Goal: Information Seeking & Learning: Learn about a topic

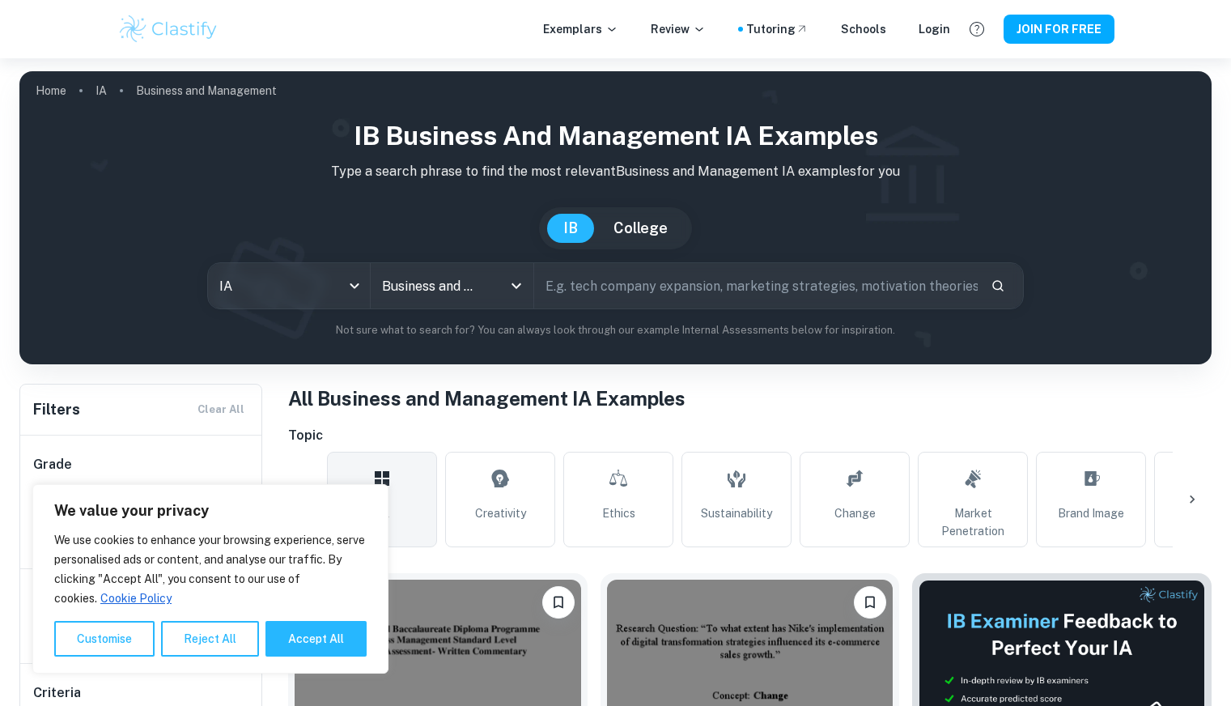
scroll to position [324, 0]
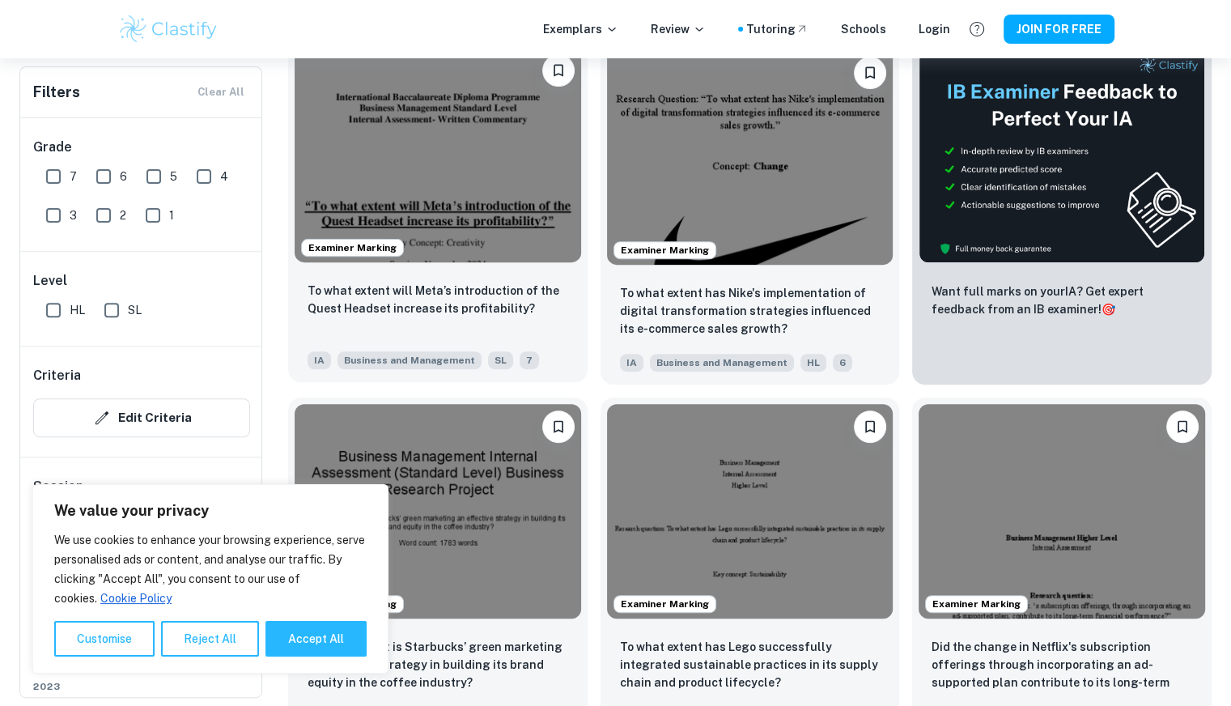
click at [461, 170] on img at bounding box center [438, 155] width 286 height 214
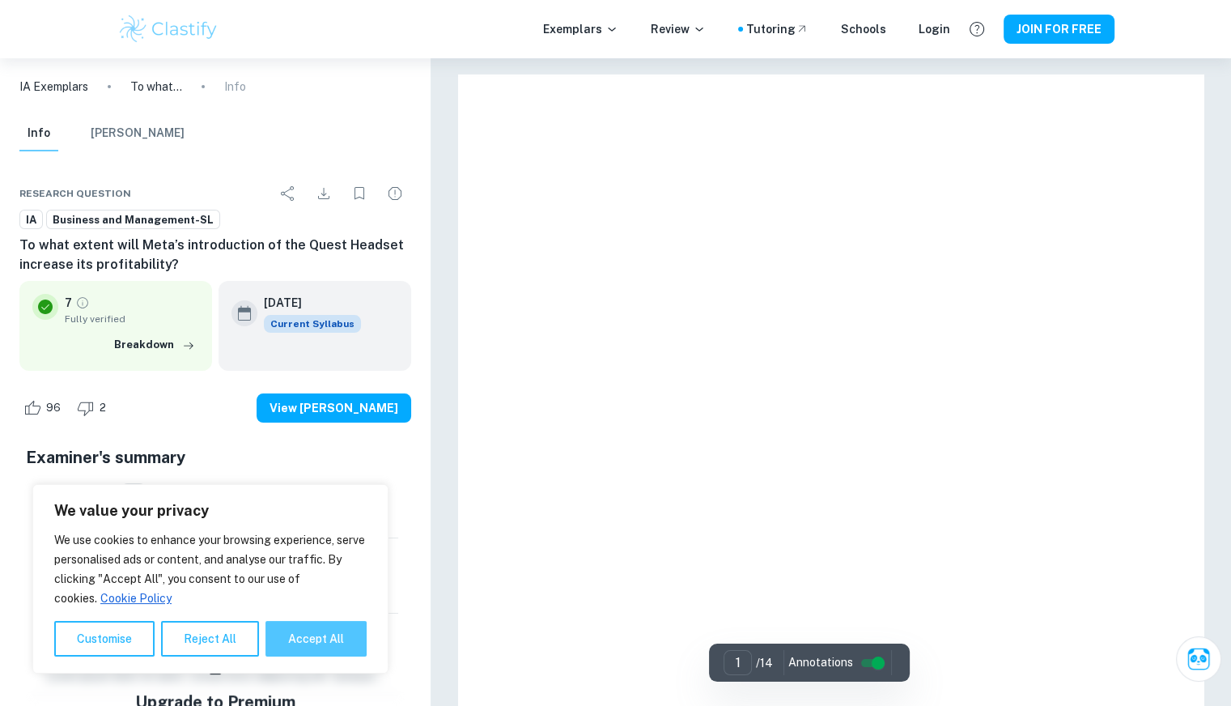
click at [337, 642] on button "Accept All" at bounding box center [315, 639] width 101 height 36
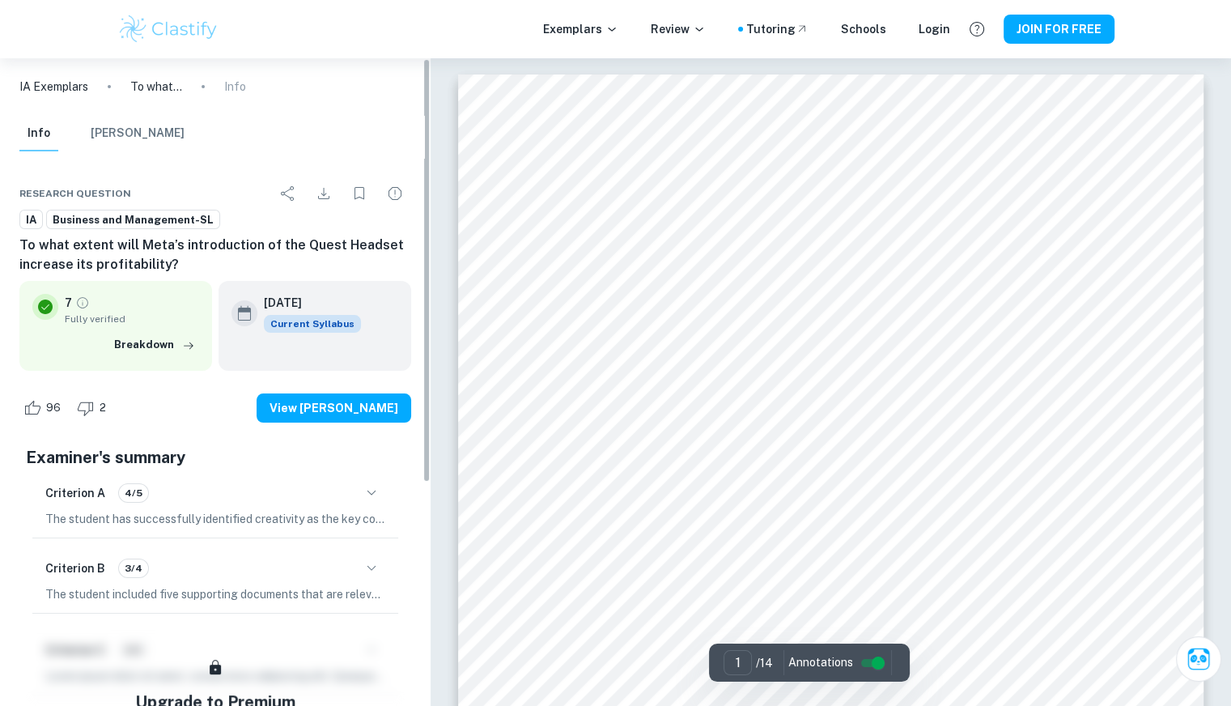
checkbox input "true"
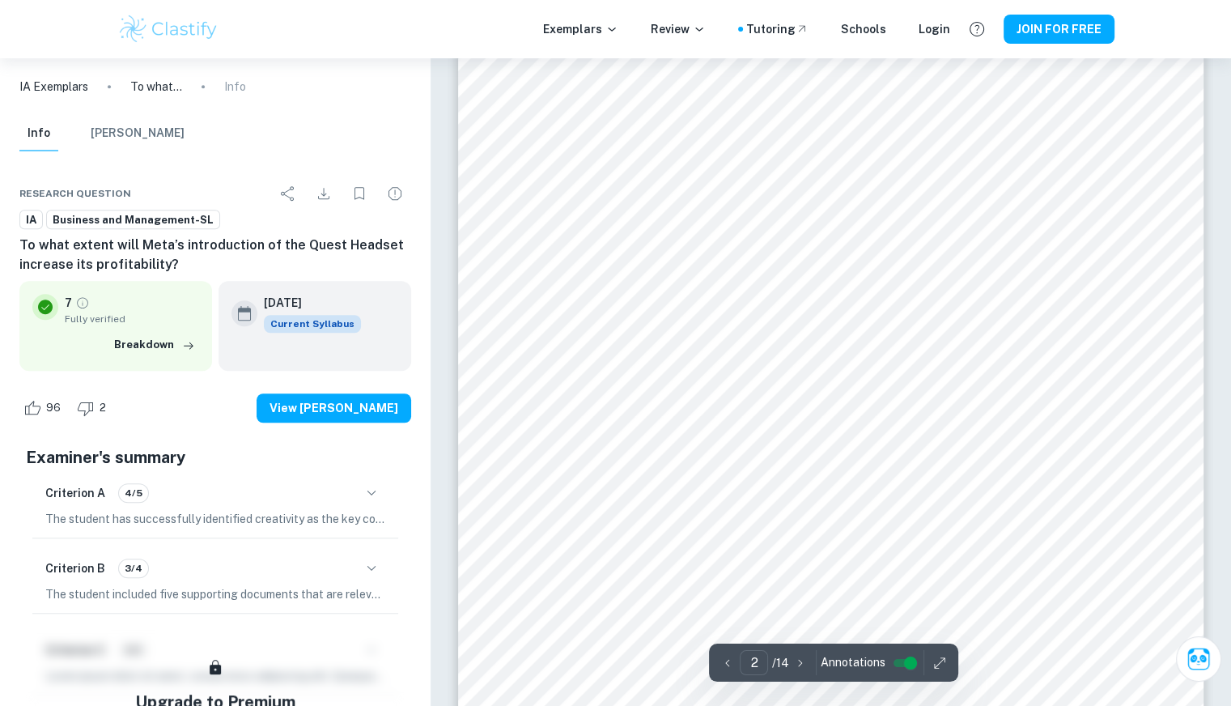
scroll to position [1255, 0]
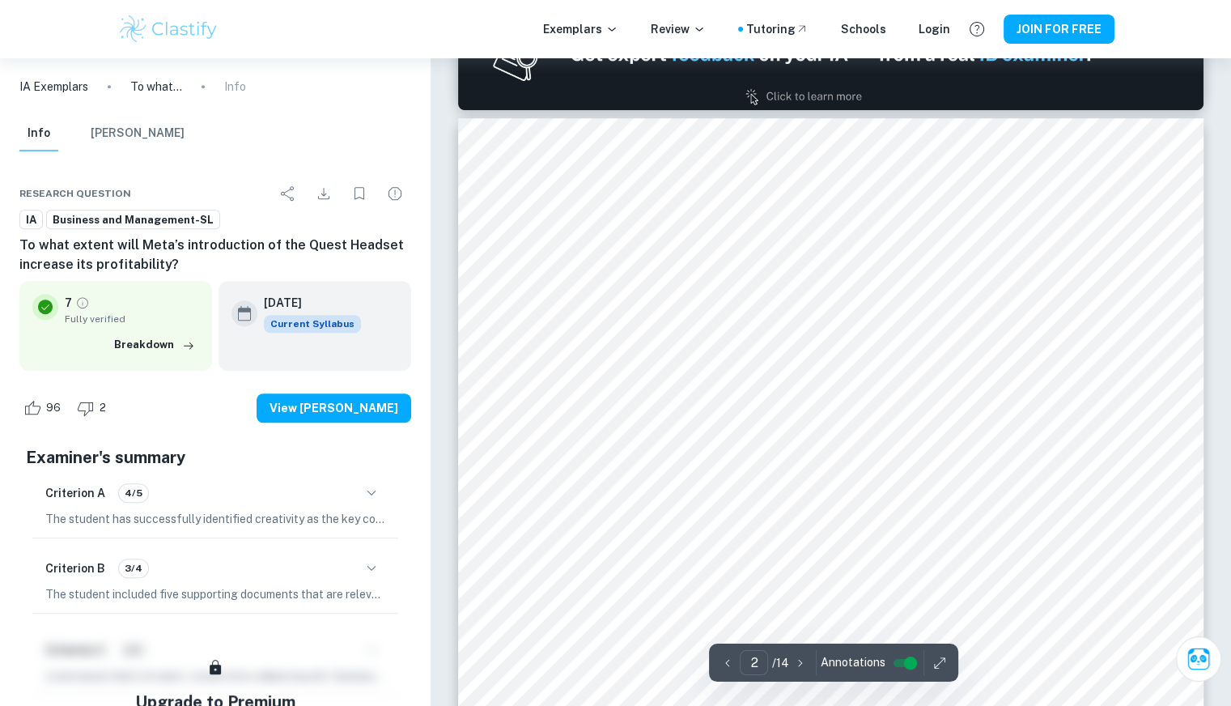
type input "1"
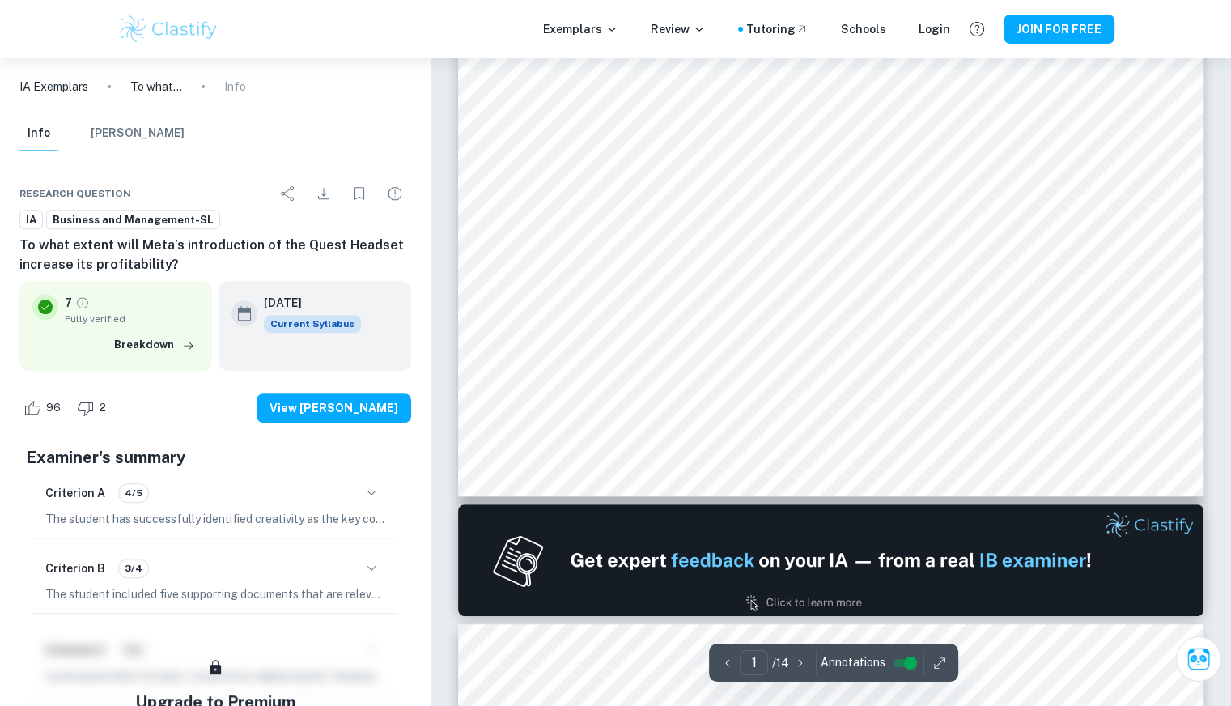
scroll to position [0, 0]
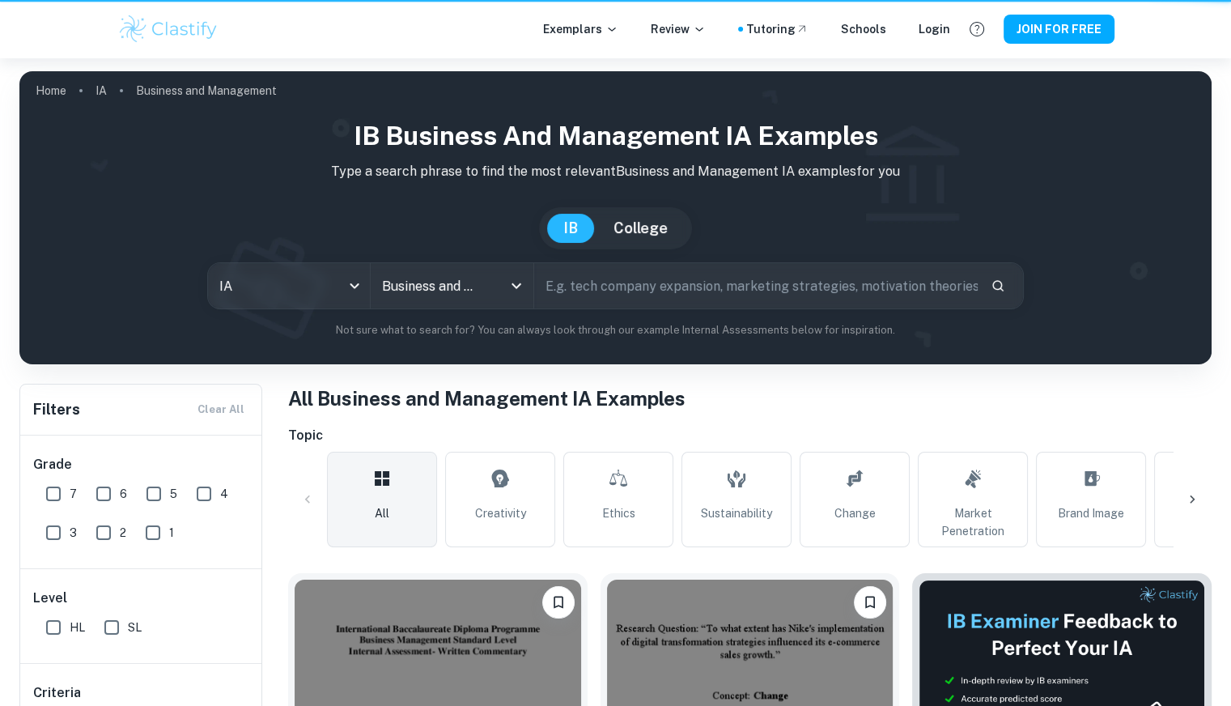
scroll to position [529, 0]
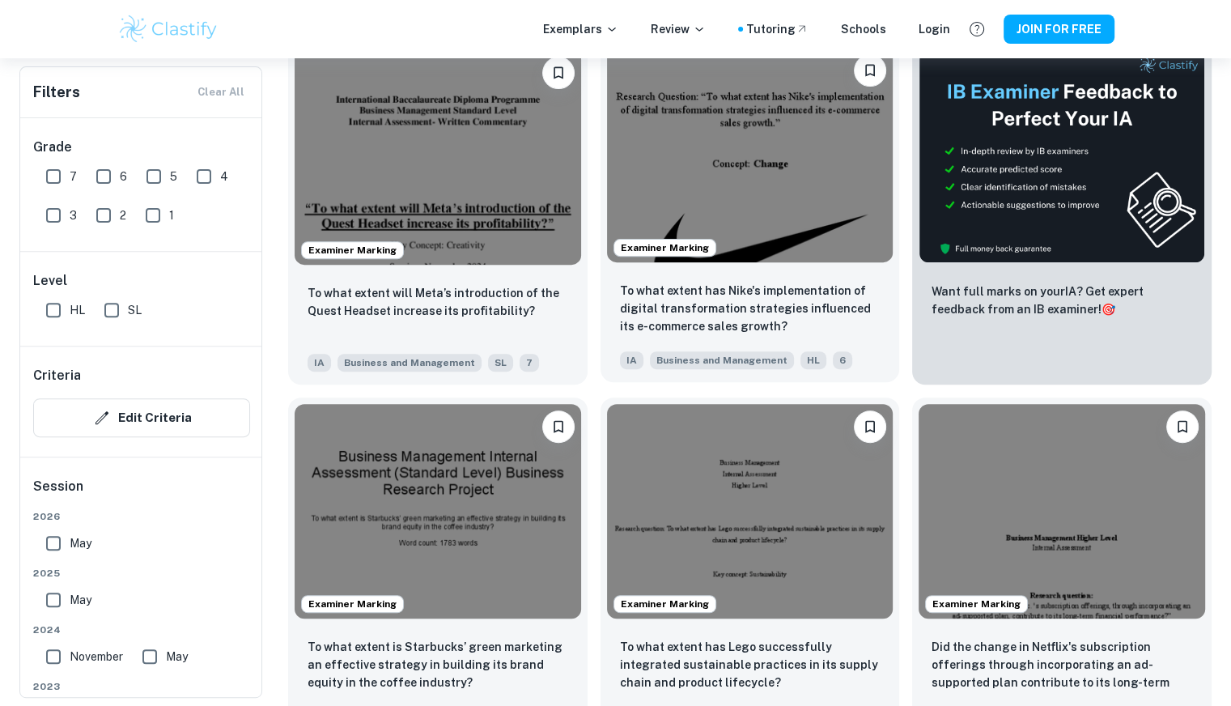
click at [778, 136] on img at bounding box center [750, 155] width 286 height 214
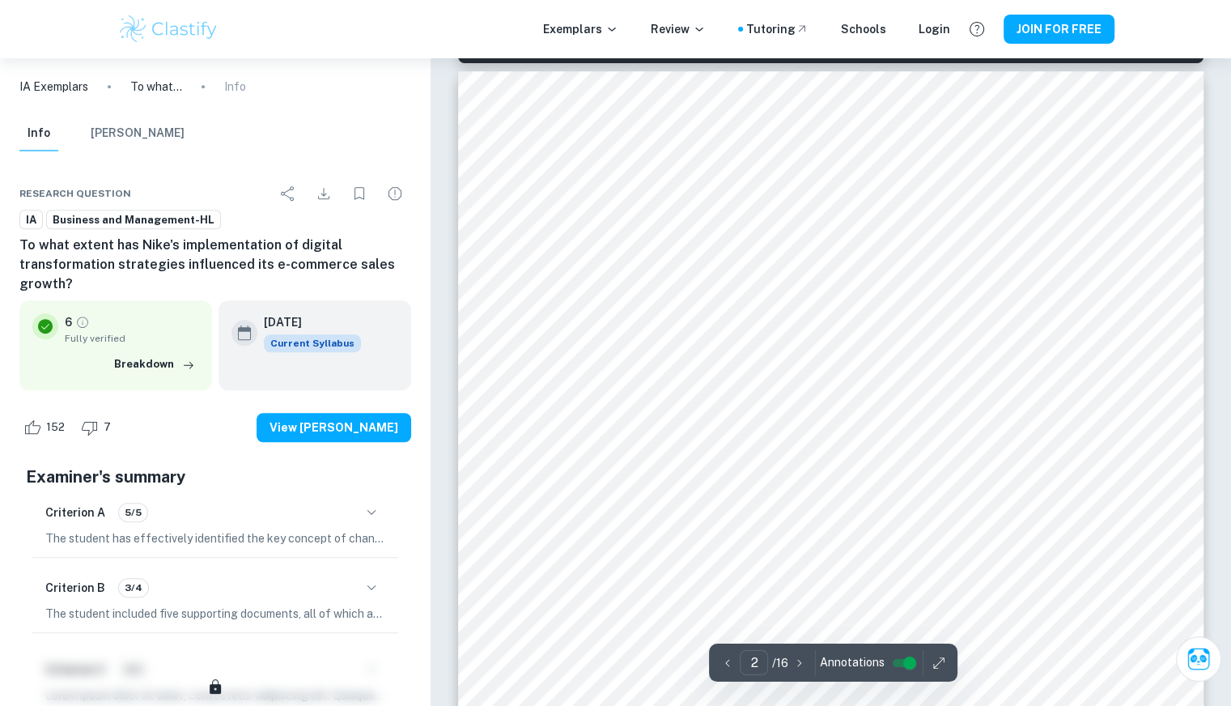
scroll to position [1171, 0]
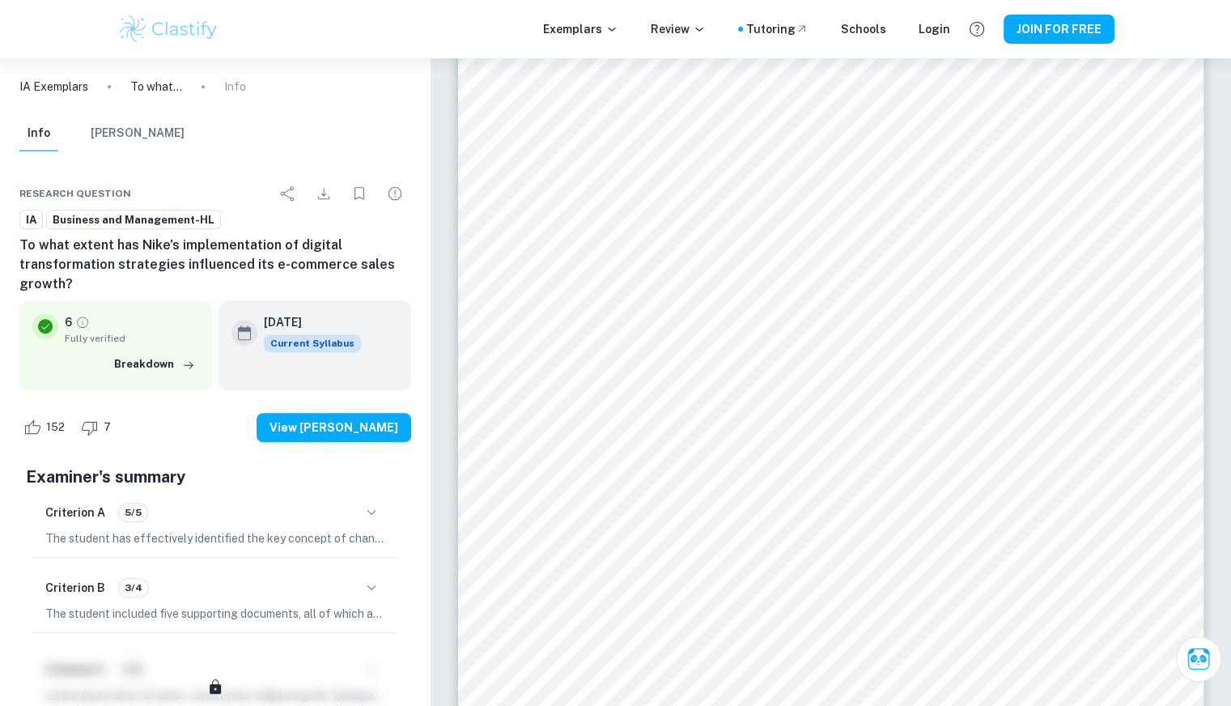
type input "1"
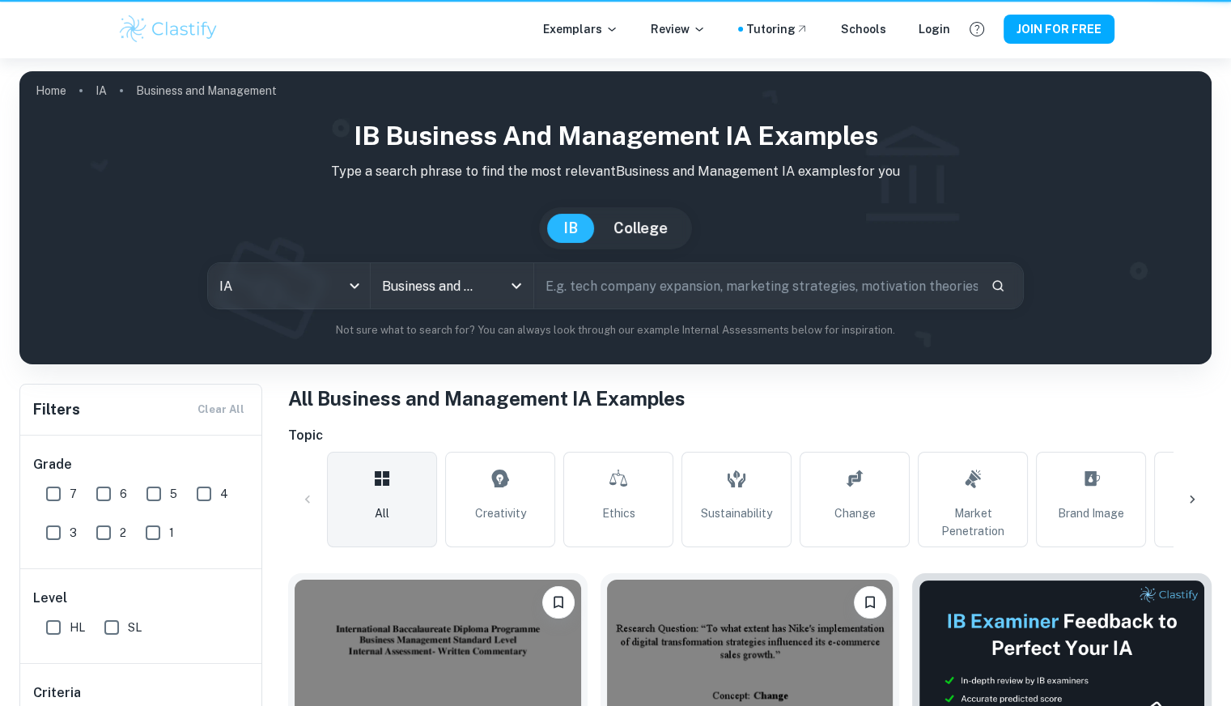
scroll to position [529, 0]
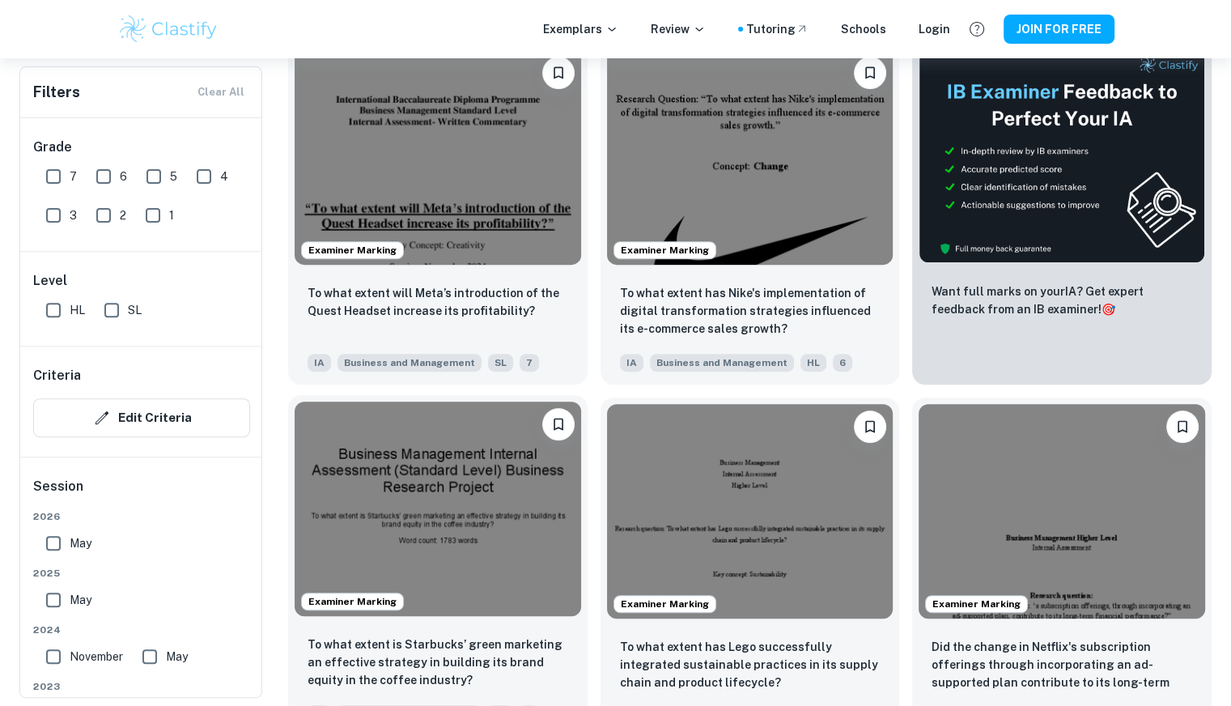
click at [432, 514] on img at bounding box center [438, 508] width 286 height 214
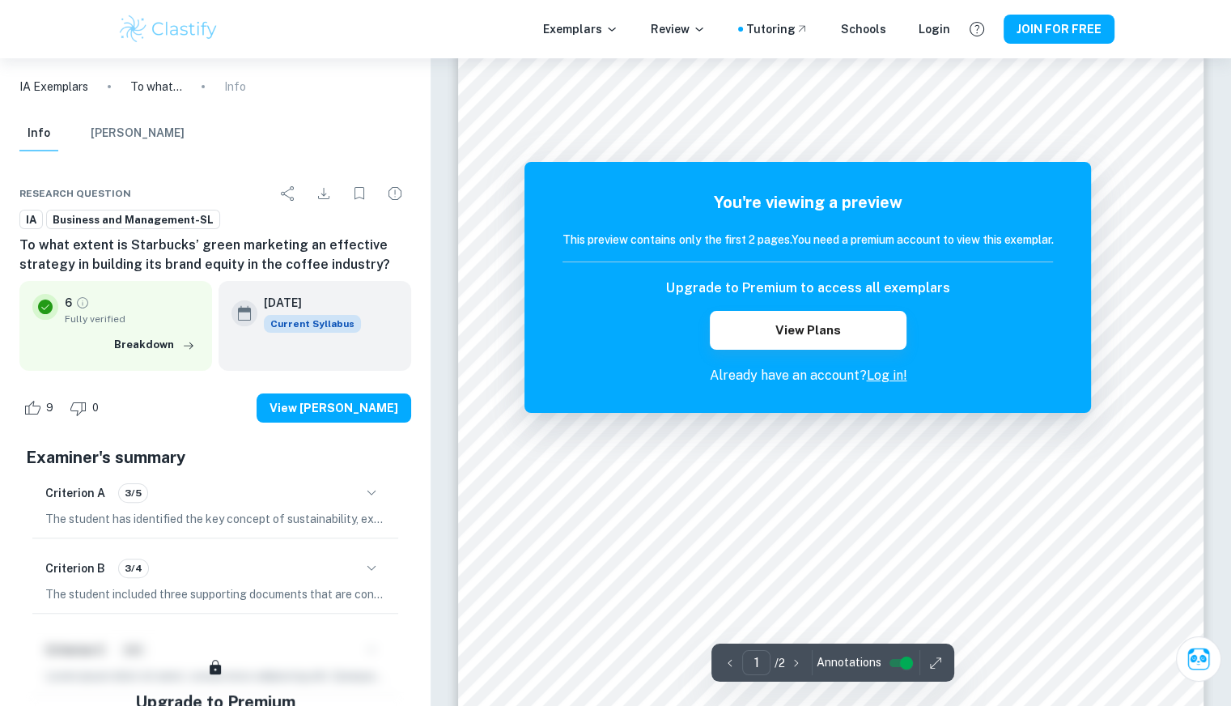
scroll to position [275, 0]
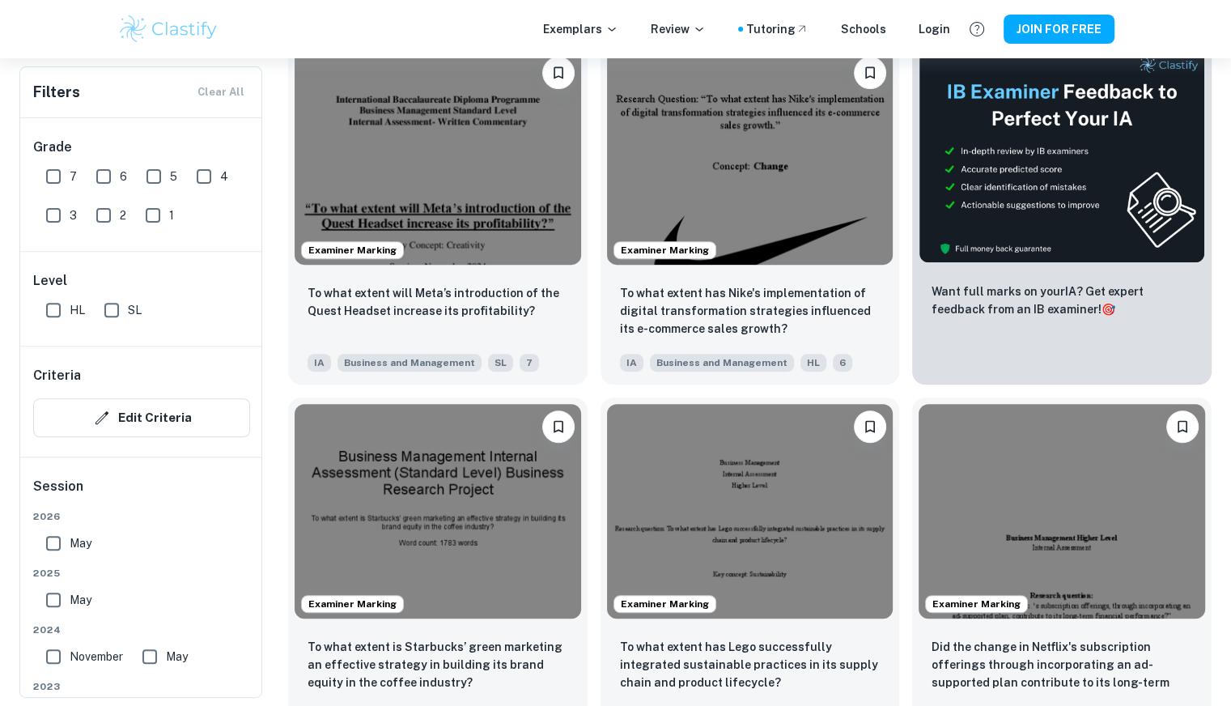
scroll to position [944, 0]
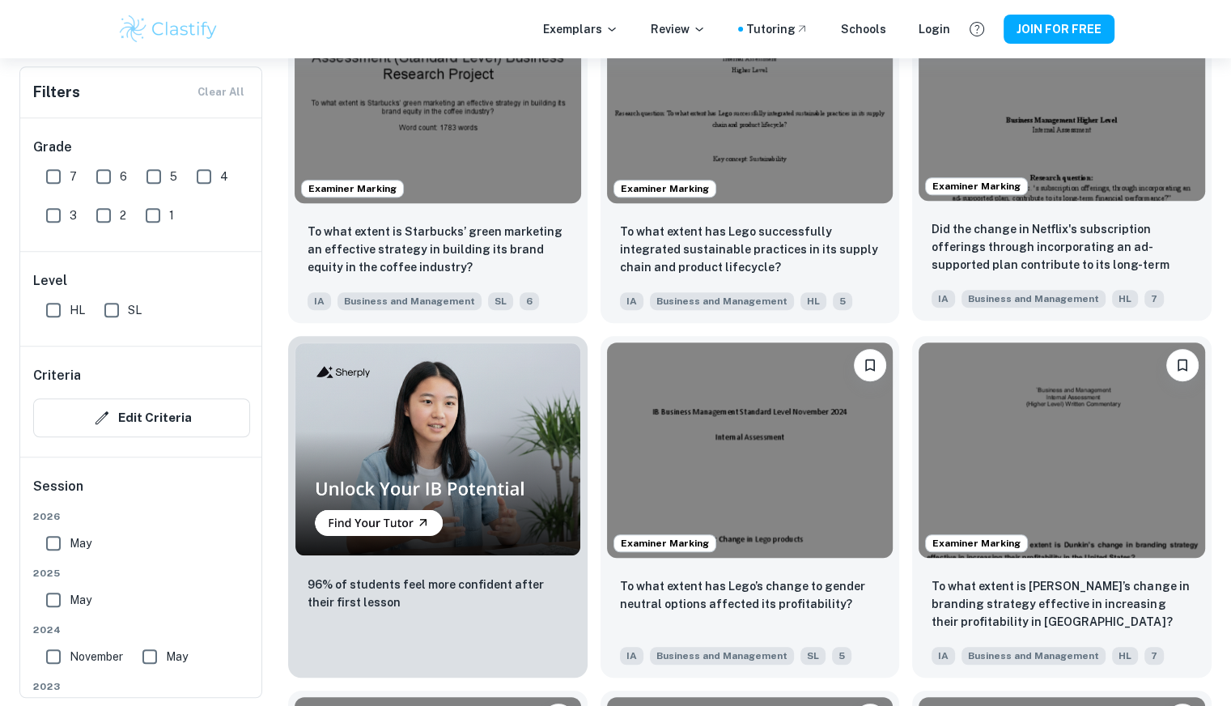
click at [1068, 129] on img at bounding box center [1061, 93] width 286 height 214
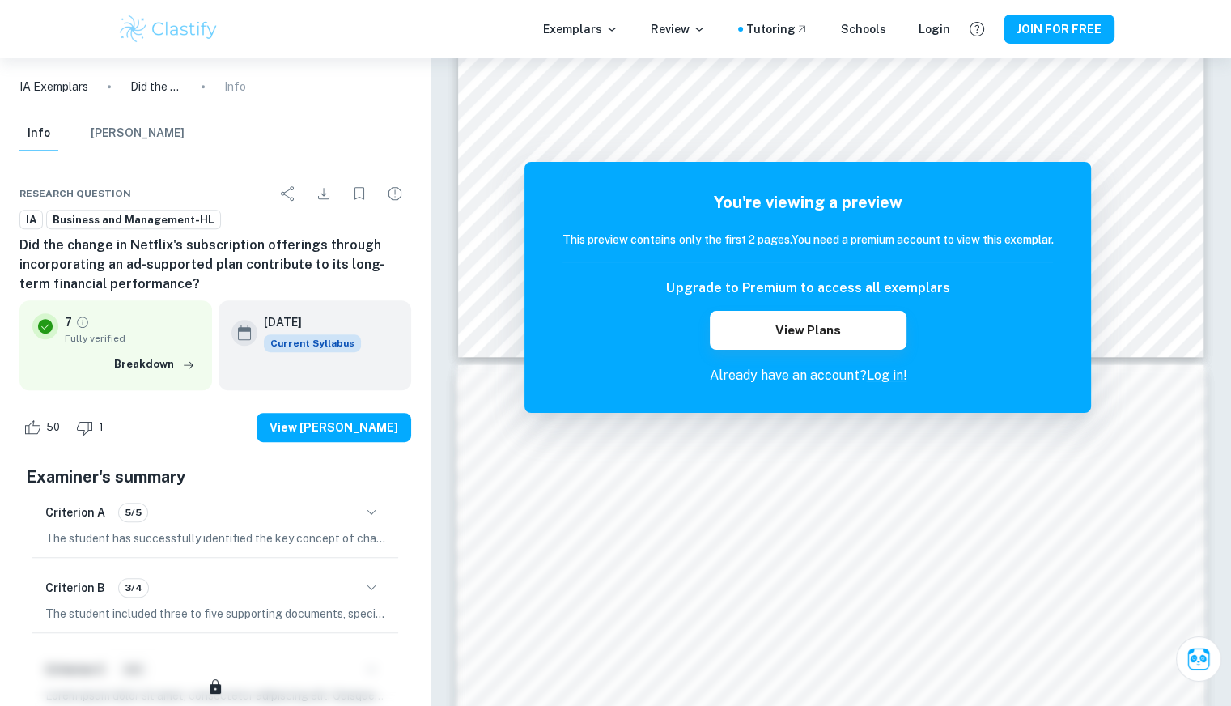
scroll to position [765, 0]
